Goal: Transaction & Acquisition: Purchase product/service

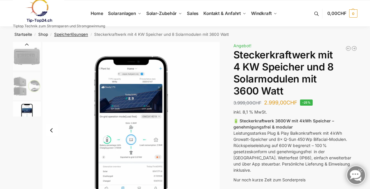
click at [75, 32] on link "Speicherlösungen" at bounding box center [71, 34] width 34 height 5
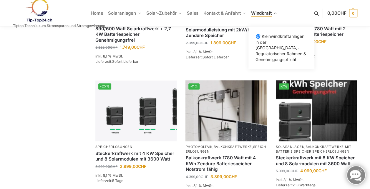
scroll to position [265, 0]
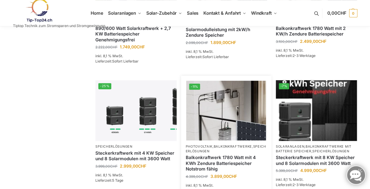
click at [249, 155] on link "Balkonkraftwerk 1780 Watt mit 4 KWh Zendure Batteriespeicher Notstrom fähig" at bounding box center [225, 163] width 81 height 17
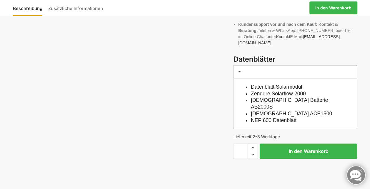
scroll to position [268, 0]
